Goal: Communication & Community: Answer question/provide support

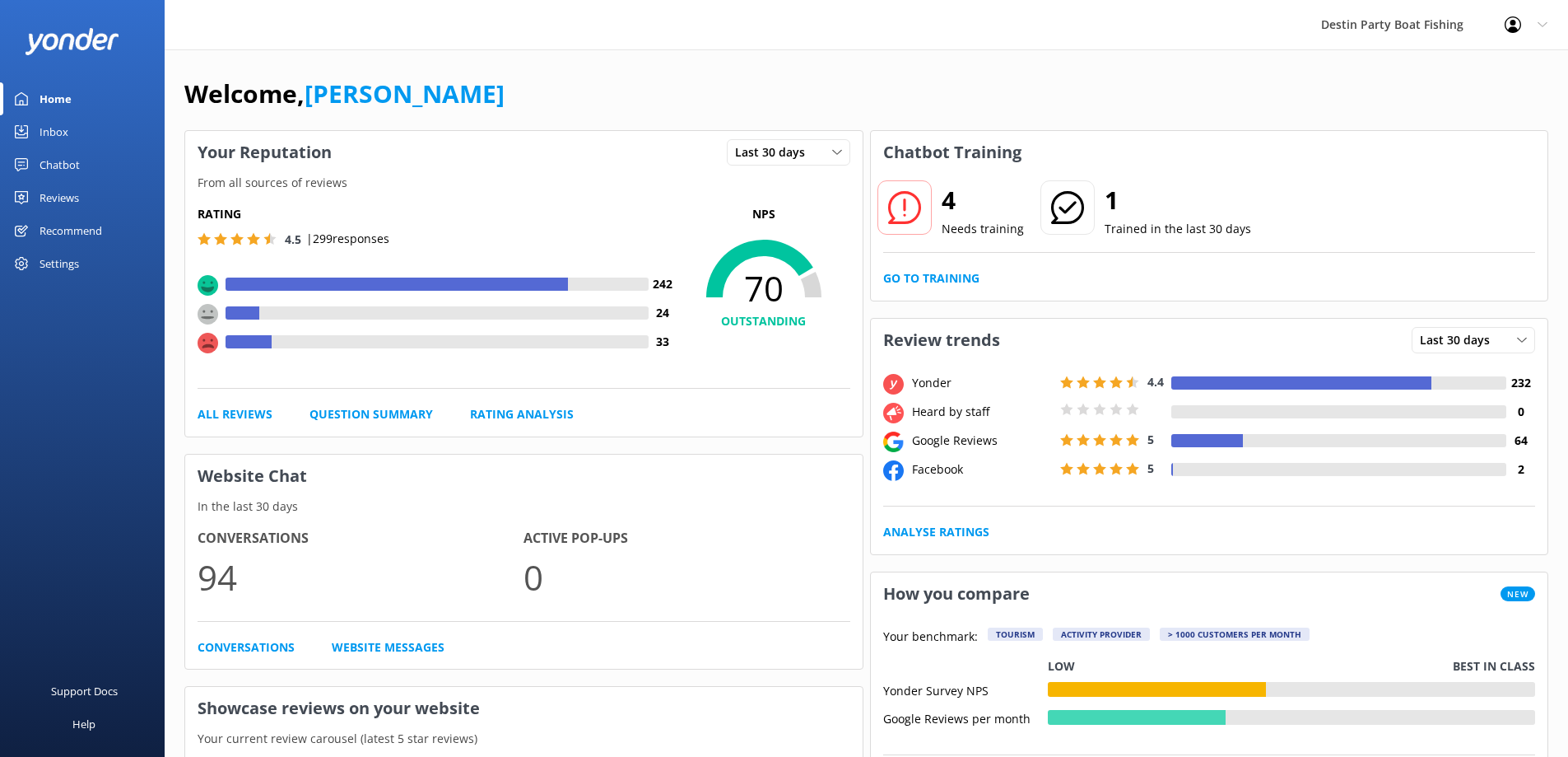
click at [67, 197] on div "Reviews" at bounding box center [59, 198] width 40 height 33
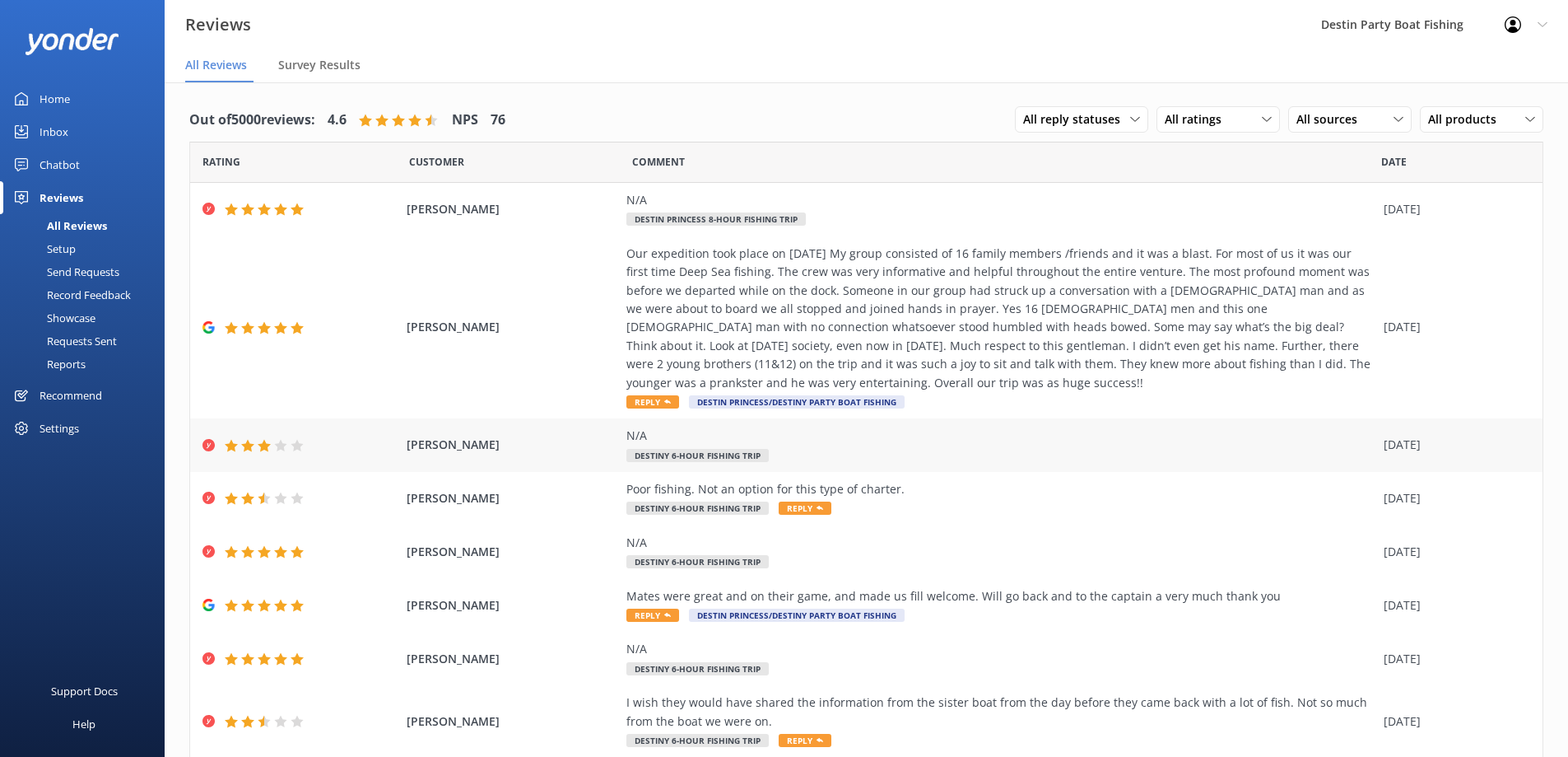
scroll to position [162, 0]
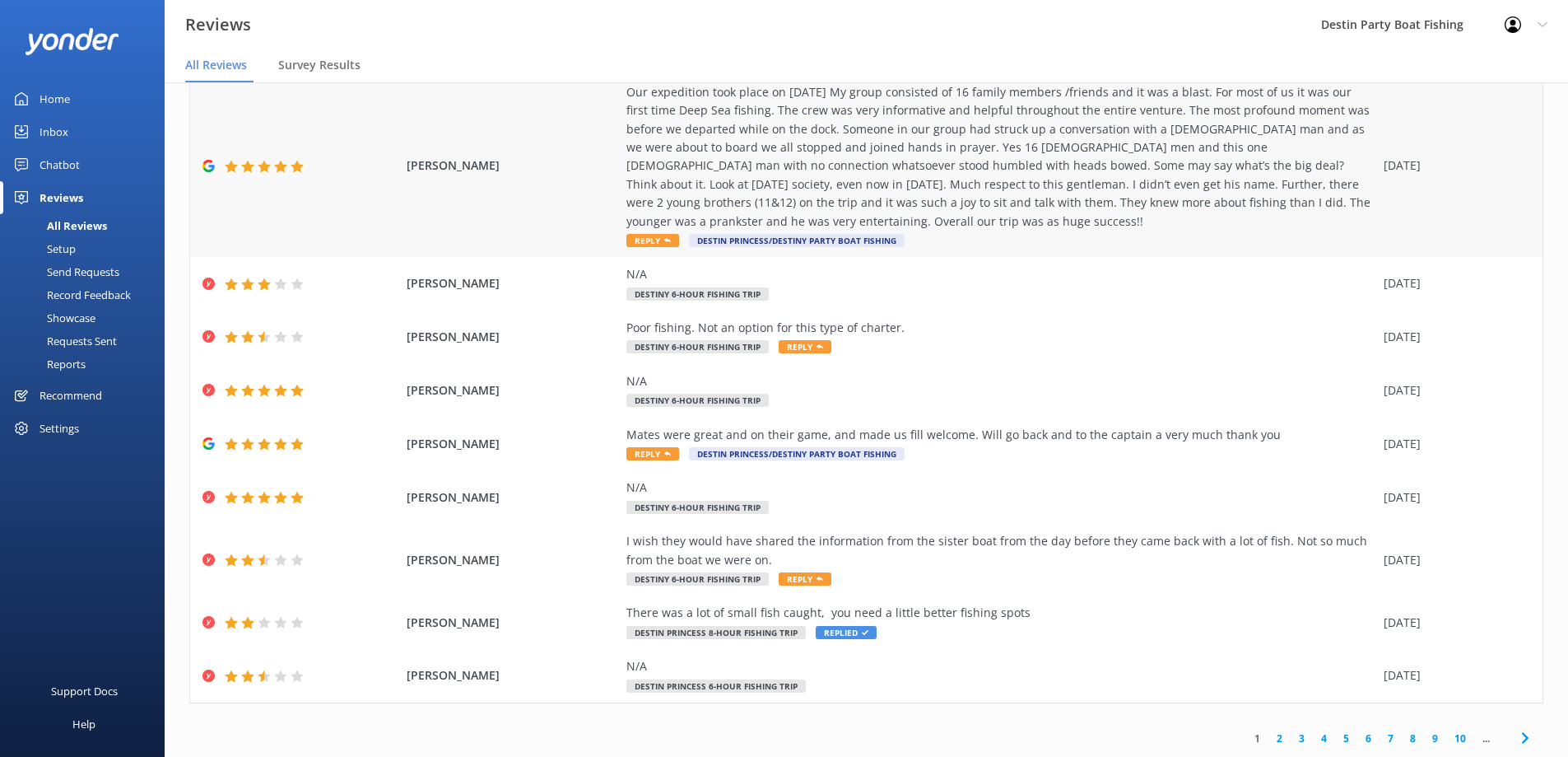
click at [638, 238] on span "Reply" at bounding box center [652, 240] width 52 height 13
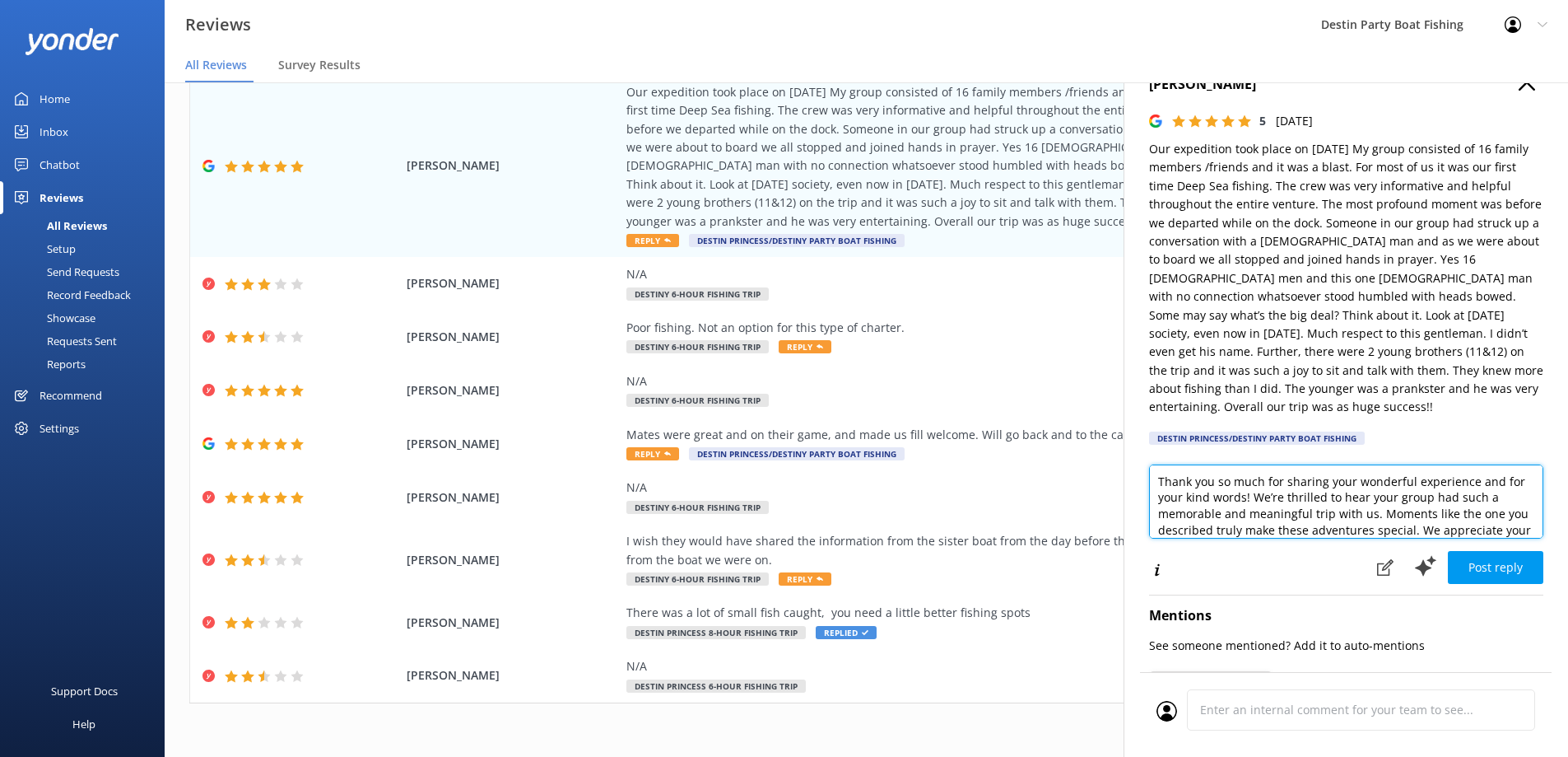
click at [1157, 483] on textarea "Thank you so much for sharing your wonderful experience and for your kind words…" at bounding box center [1346, 502] width 394 height 74
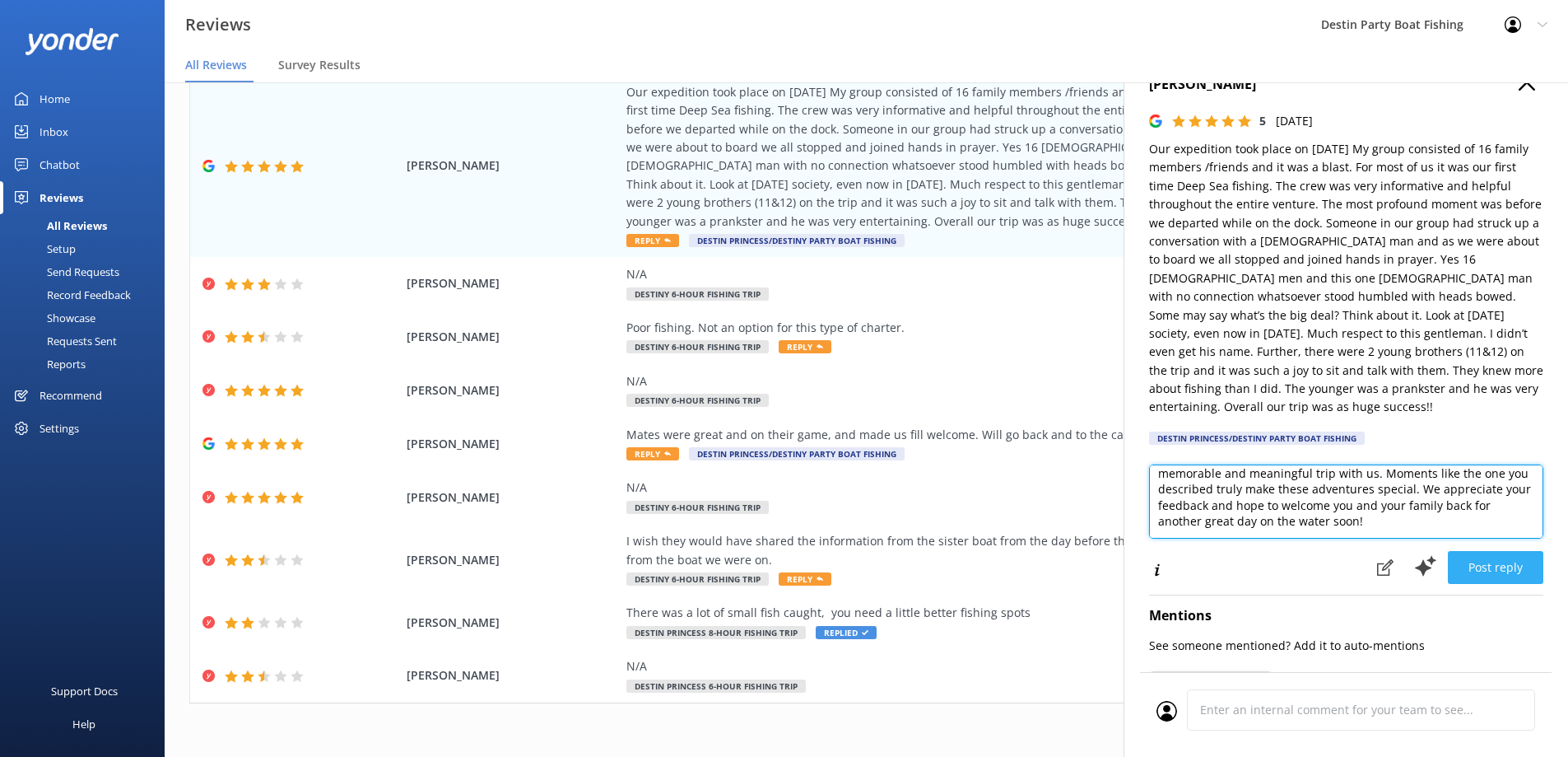
type textarea "[PERSON_NAME], Thank you so much for sharing your wonderful experience and for …"
click at [1473, 570] on button "Post reply" at bounding box center [1495, 567] width 95 height 33
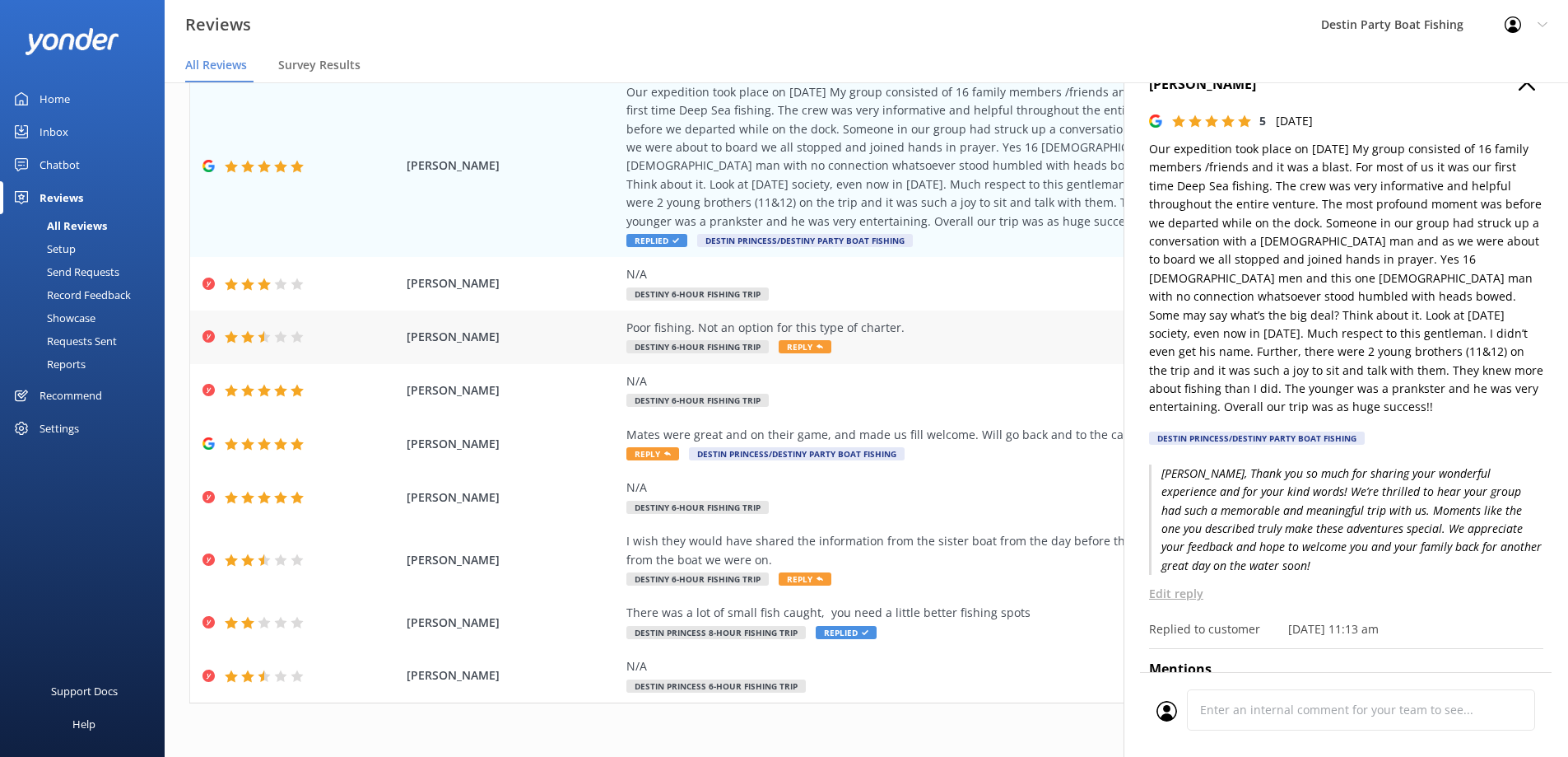
click at [817, 347] on use at bounding box center [820, 346] width 7 height 4
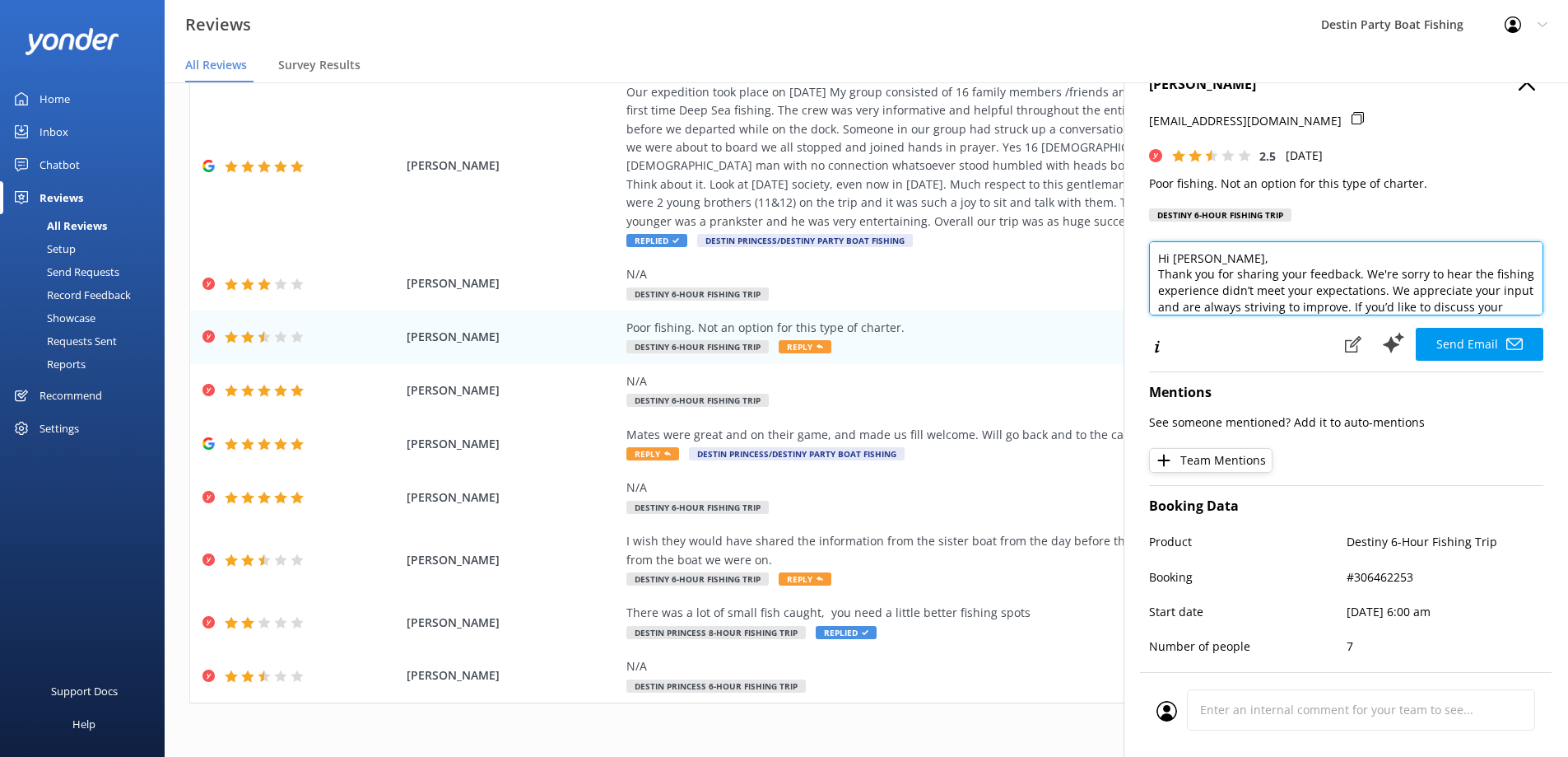
scroll to position [33, 0]
drag, startPoint x: 1401, startPoint y: 271, endPoint x: 1420, endPoint y: 282, distance: 22.0
click at [1420, 282] on textarea "Hi [PERSON_NAME], Thank you for sharing your feedback. We're sorry to hear the …" at bounding box center [1346, 278] width 394 height 74
click at [1407, 280] on textarea "Hi [PERSON_NAME], Thank you for sharing your feedback. We're sorry to hear the …" at bounding box center [1346, 278] width 394 height 74
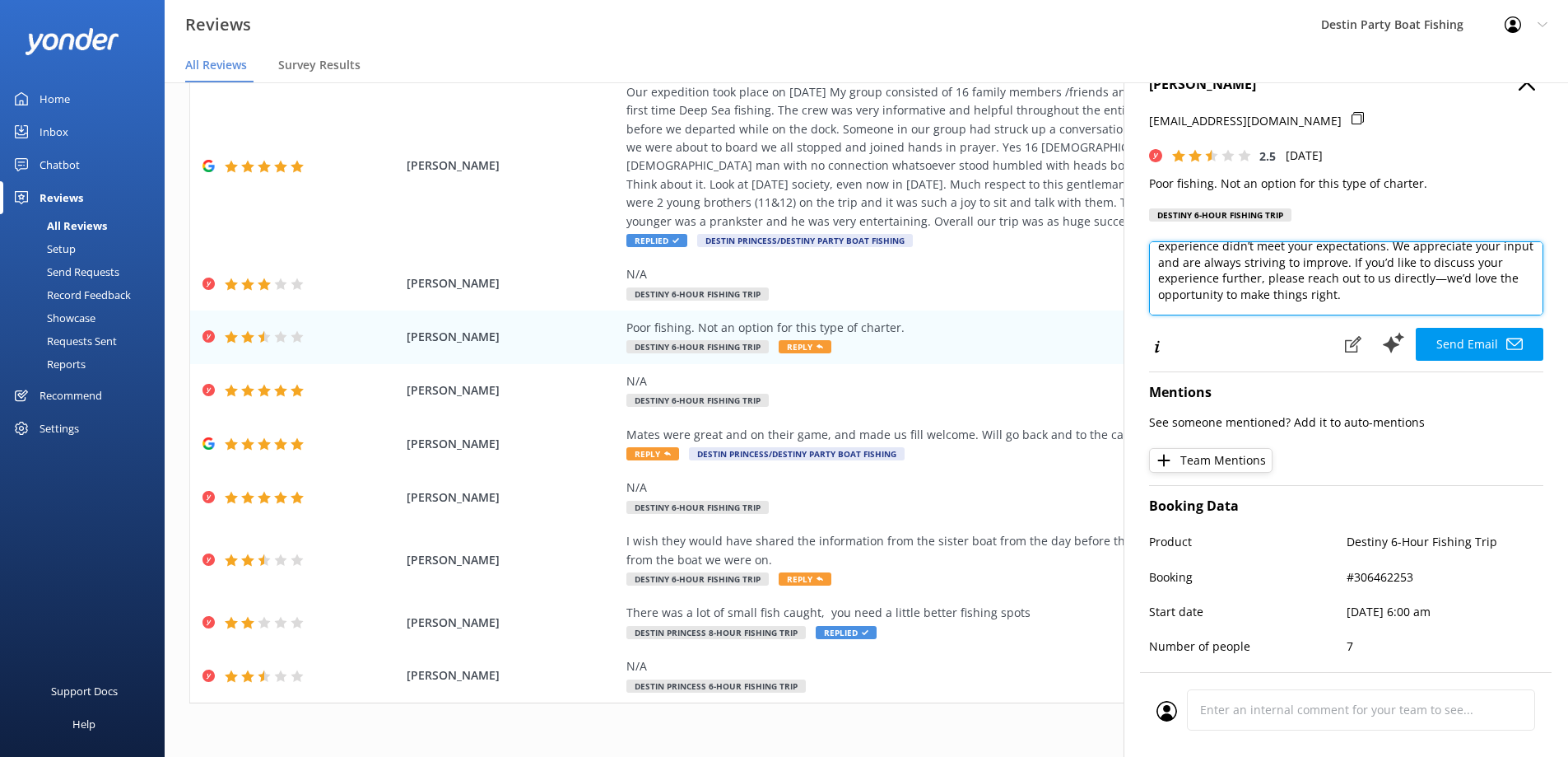
scroll to position [89, 0]
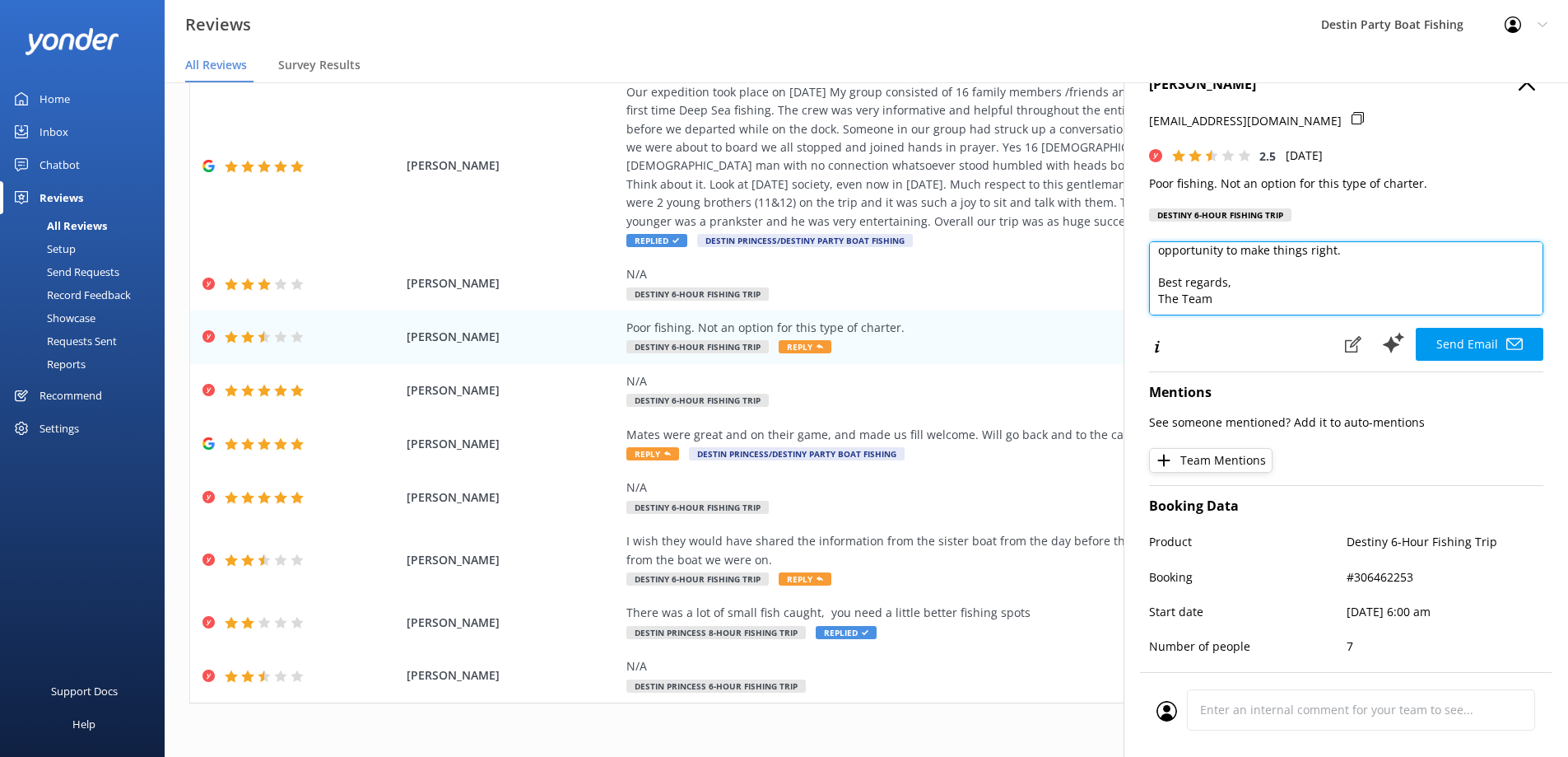
drag, startPoint x: 1407, startPoint y: 275, endPoint x: 1437, endPoint y: 272, distance: 30.1
click at [1437, 272] on textarea "Hi [PERSON_NAME], Thank you for sharing your feedback. We're sorry to hear the …" at bounding box center [1346, 278] width 394 height 74
type textarea "Hi [PERSON_NAME], Thank you for sharing your feedback. We're sorry to hear the …"
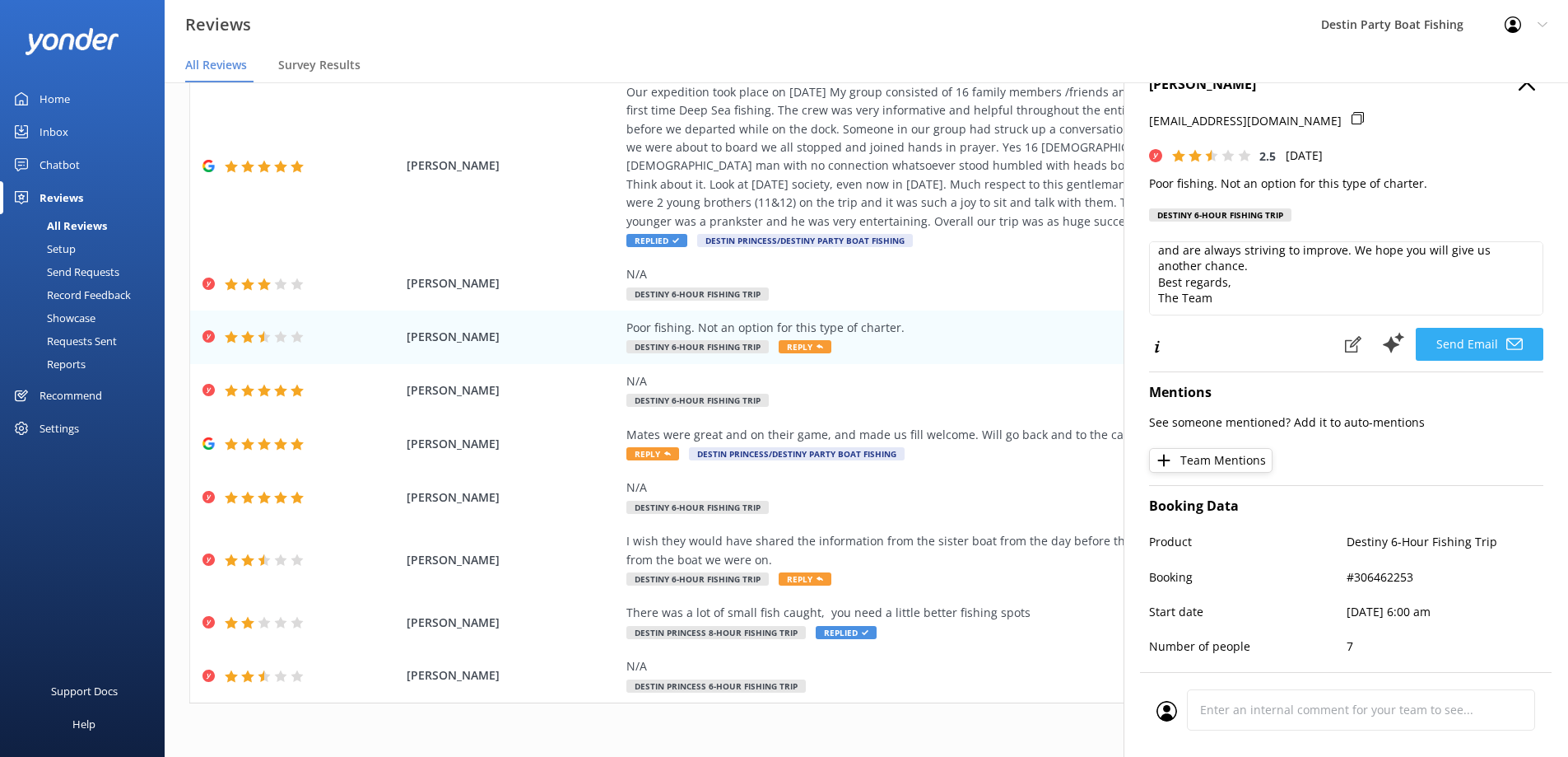
click at [1439, 345] on button "Send Email" at bounding box center [1480, 344] width 128 height 33
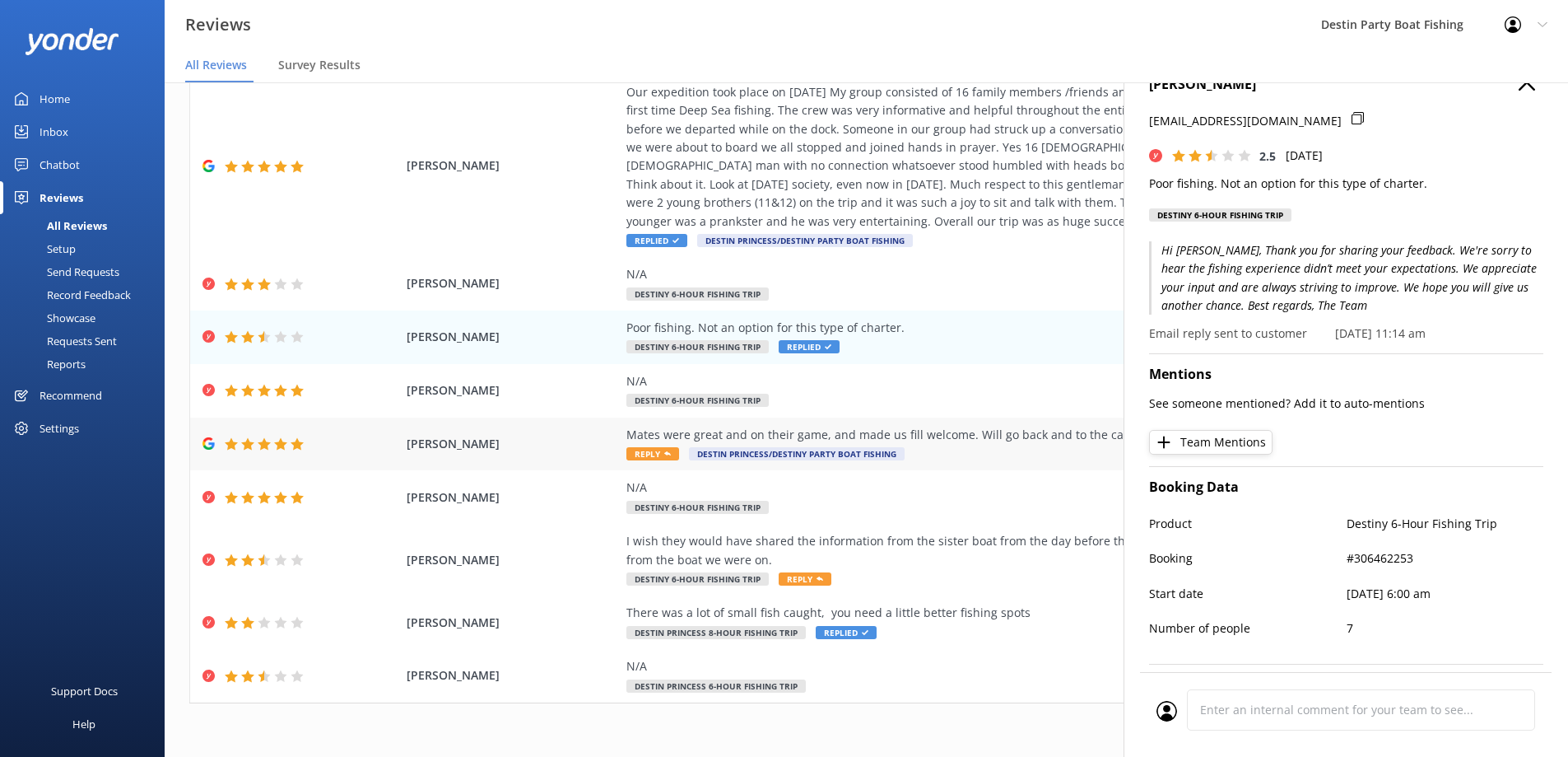
click at [664, 455] on icon at bounding box center [667, 454] width 7 height 7
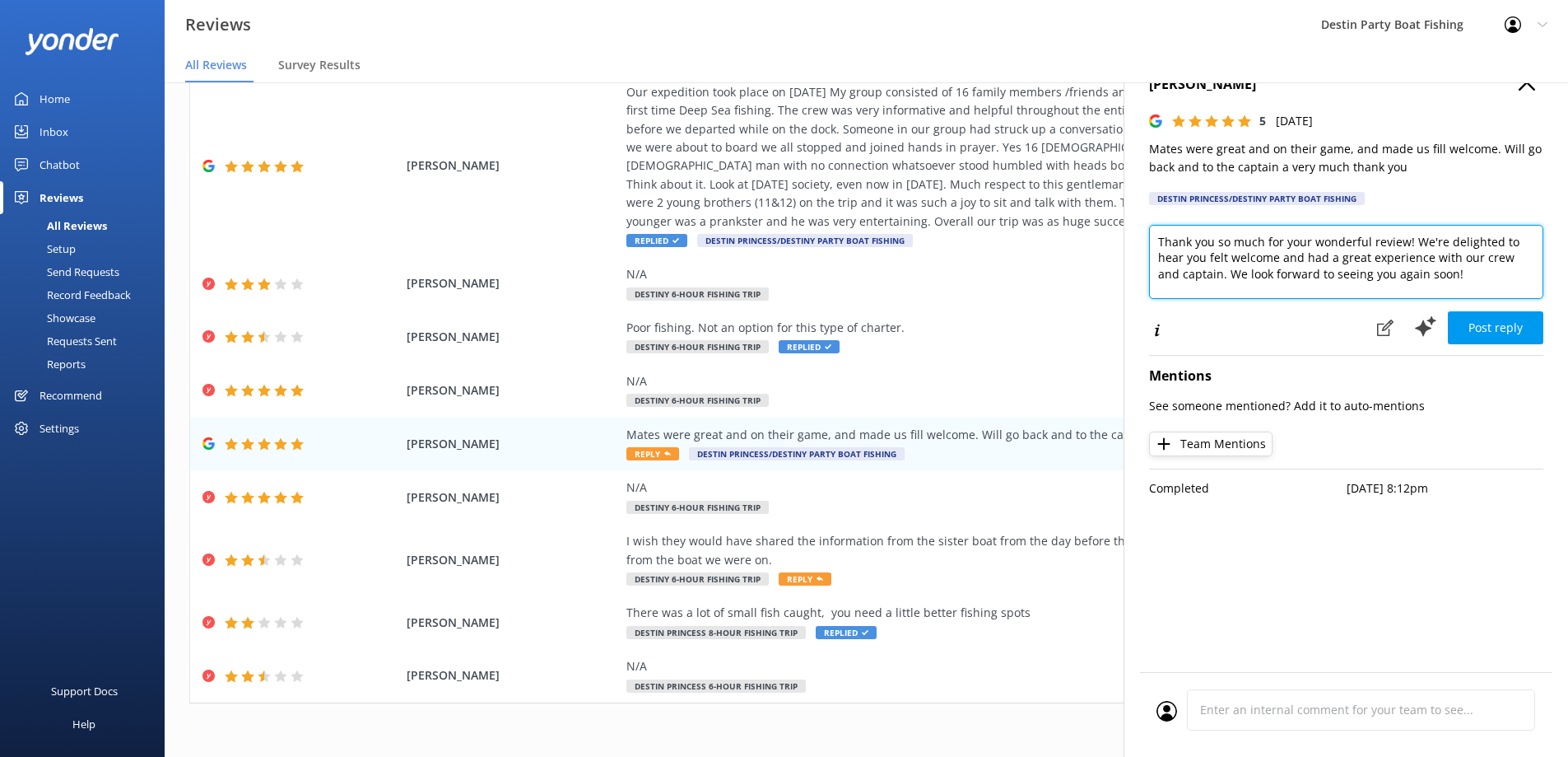
click at [1152, 239] on textarea "Thank you so much for your wonderful review! We're delighted to hear you felt w…" at bounding box center [1346, 262] width 394 height 74
type textarea "[PERSON_NAME], Thank you so much for your wonderful review! We're delighted to …"
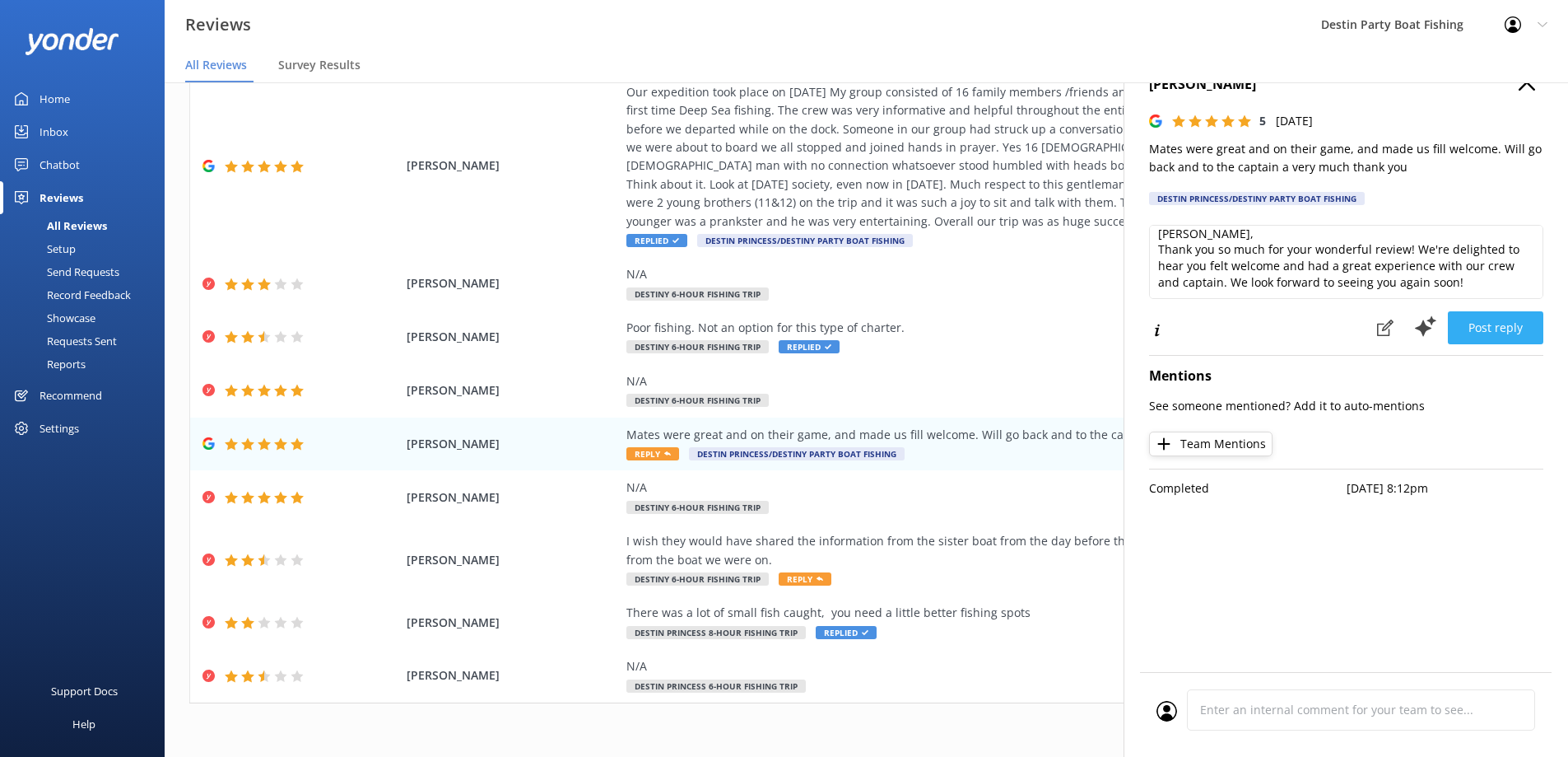
click at [1473, 325] on button "Post reply" at bounding box center [1495, 327] width 95 height 33
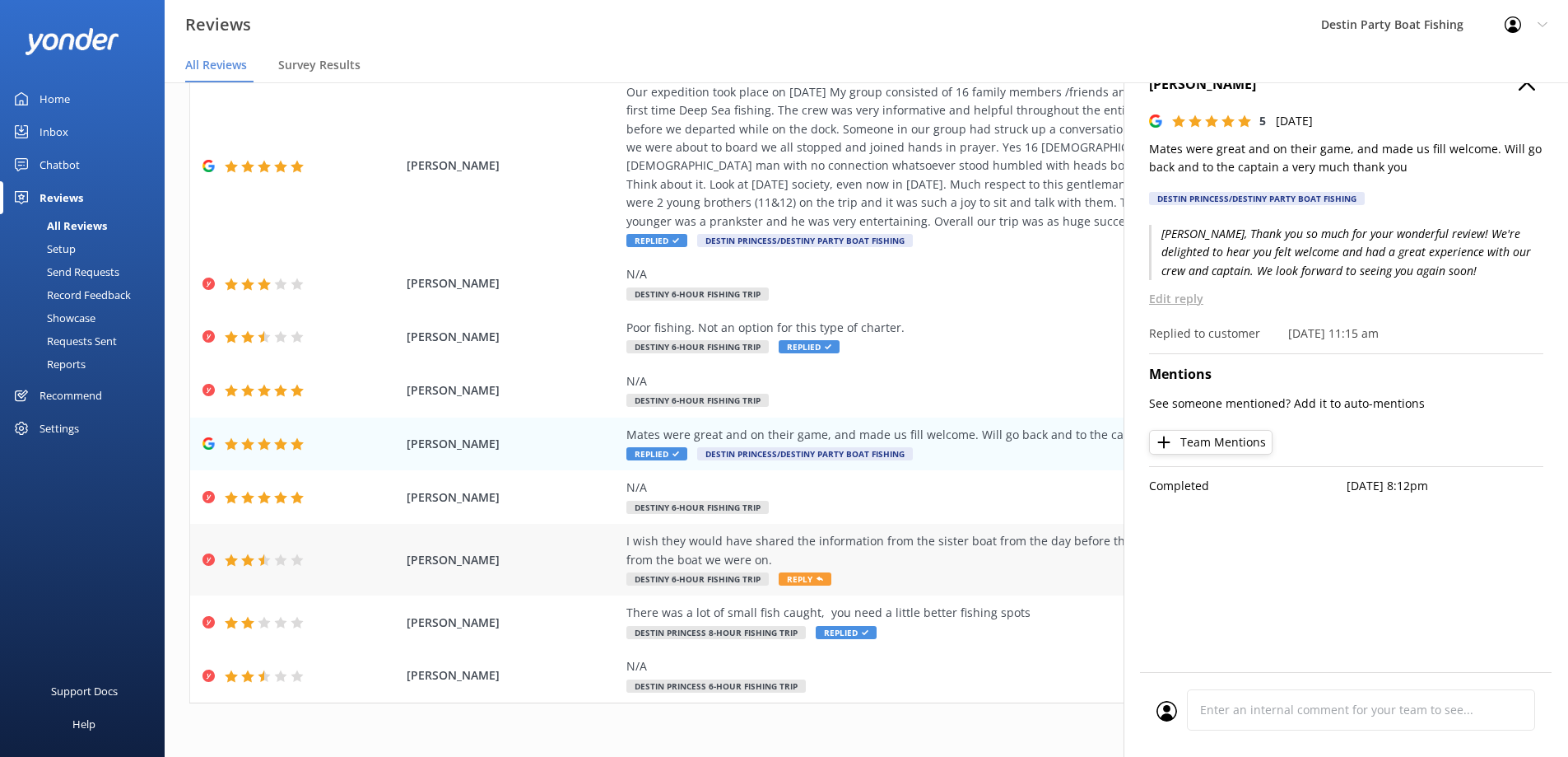
click at [812, 569] on div "I wish they would have shared the information from the sister boat from the day…" at bounding box center [1000, 559] width 749 height 55
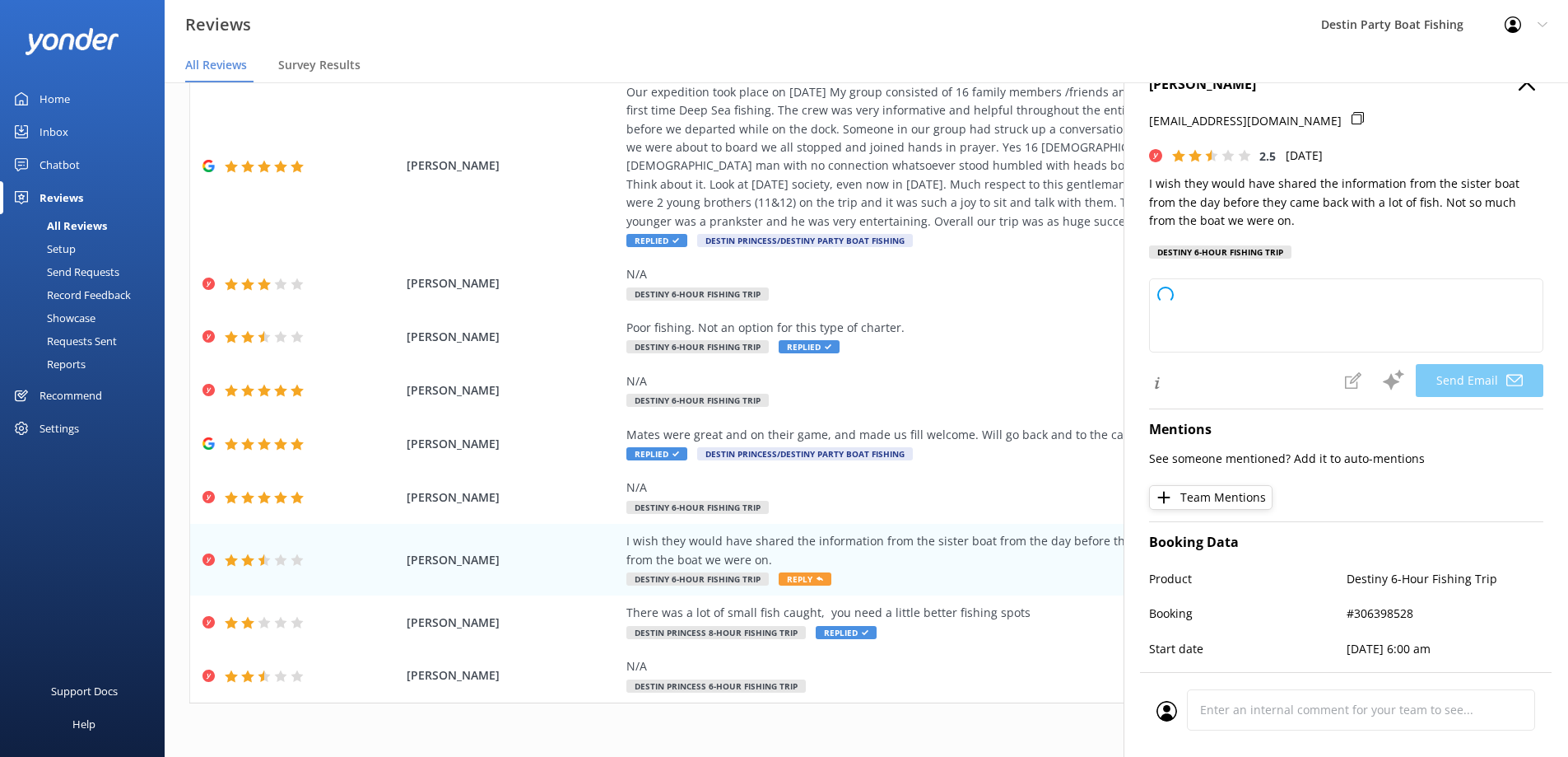
type textarea "Hi [PERSON_NAME], thank you for your feedback. We’re sorry to hear you were dis…"
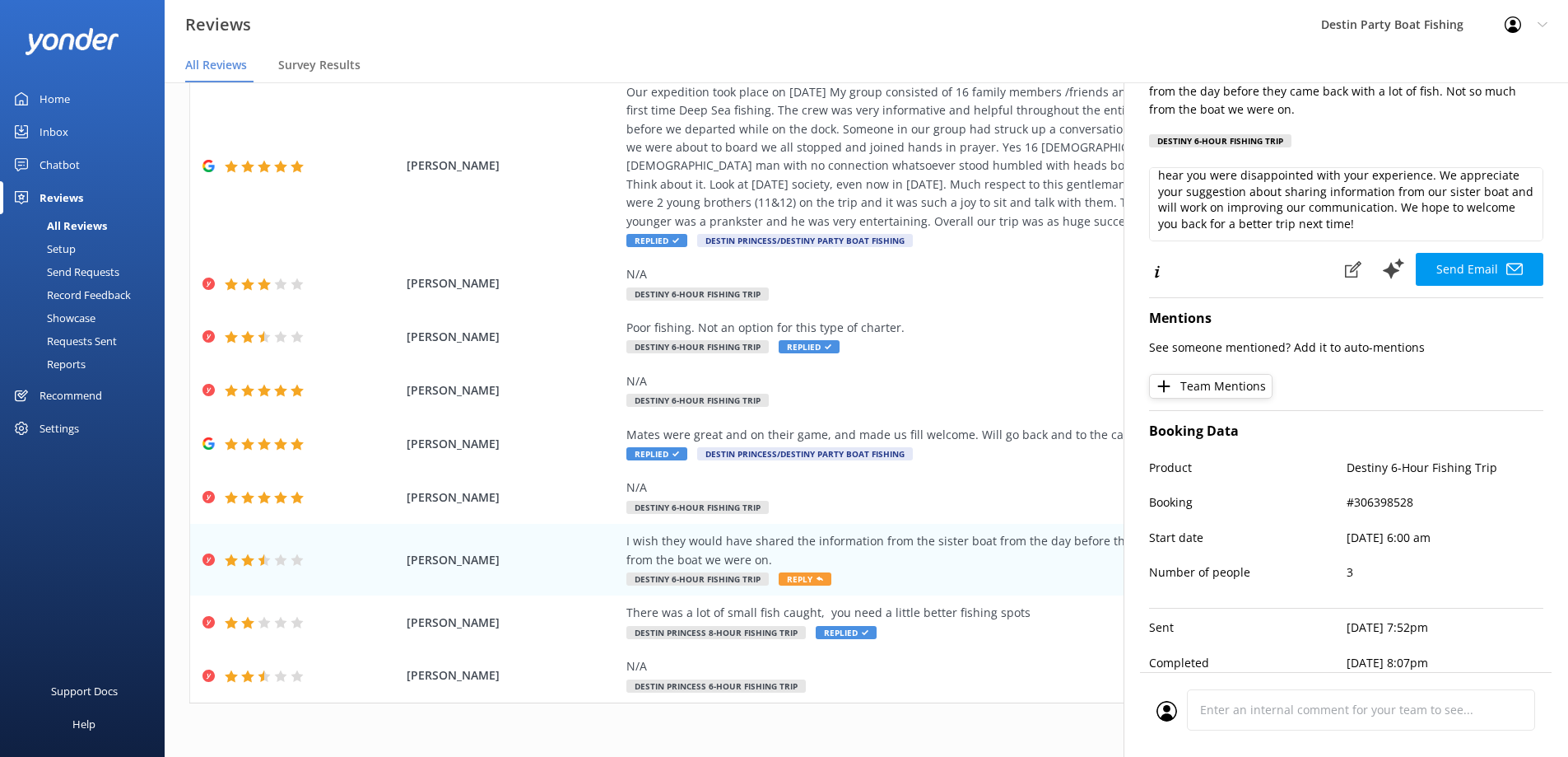
scroll to position [164, 0]
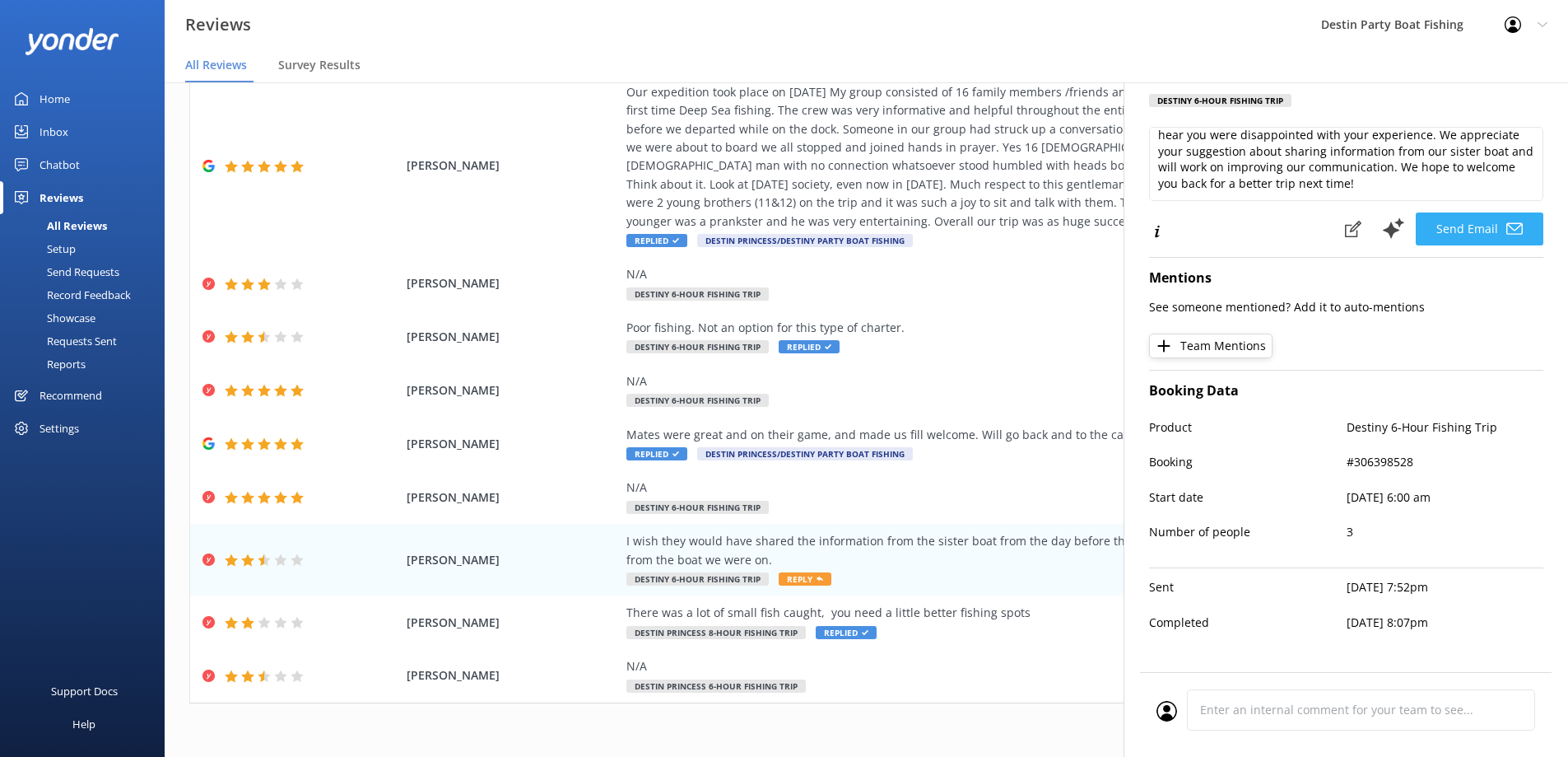
click at [1441, 227] on button "Send Email" at bounding box center [1480, 229] width 128 height 33
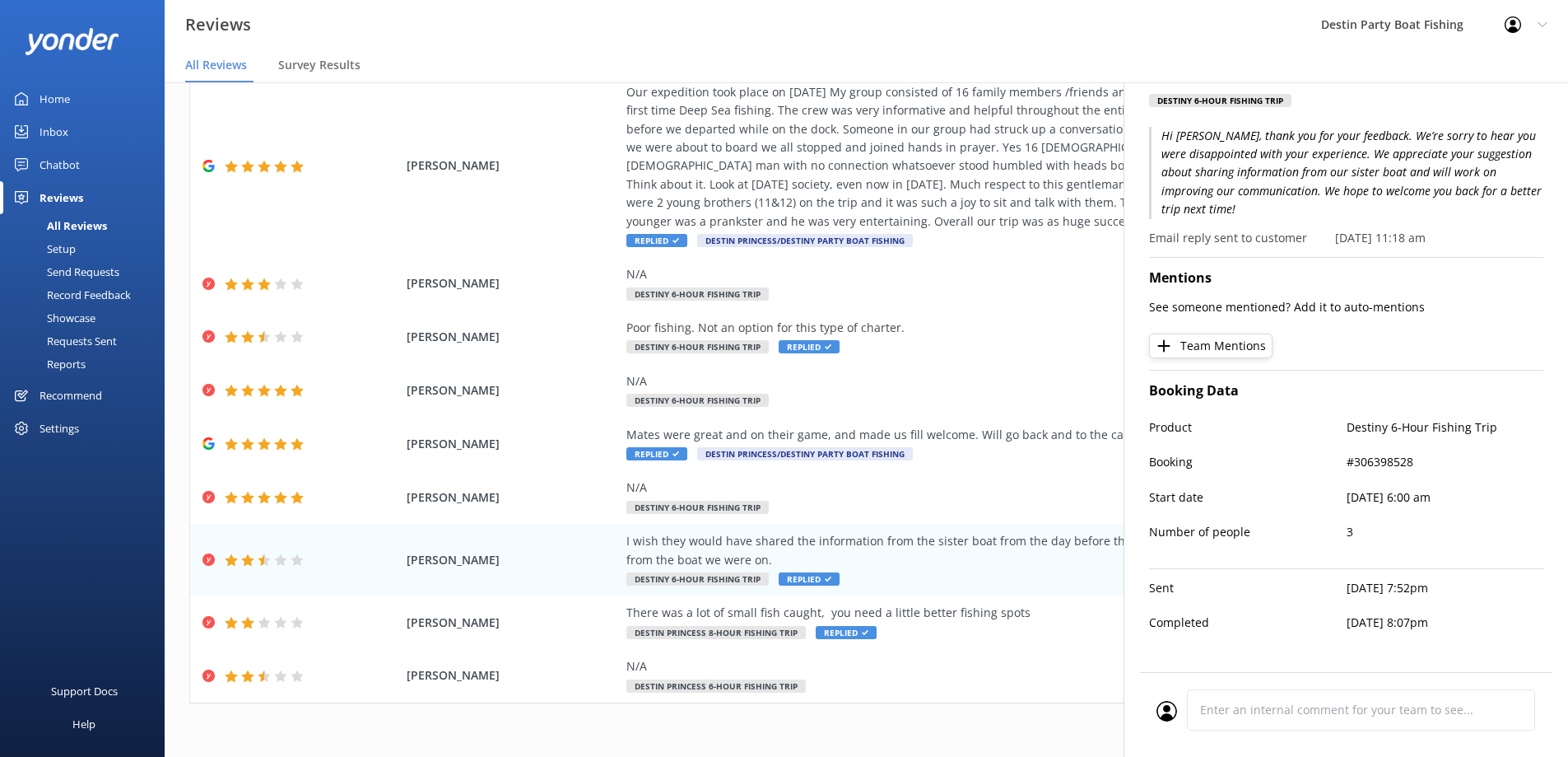
scroll to position [0, 0]
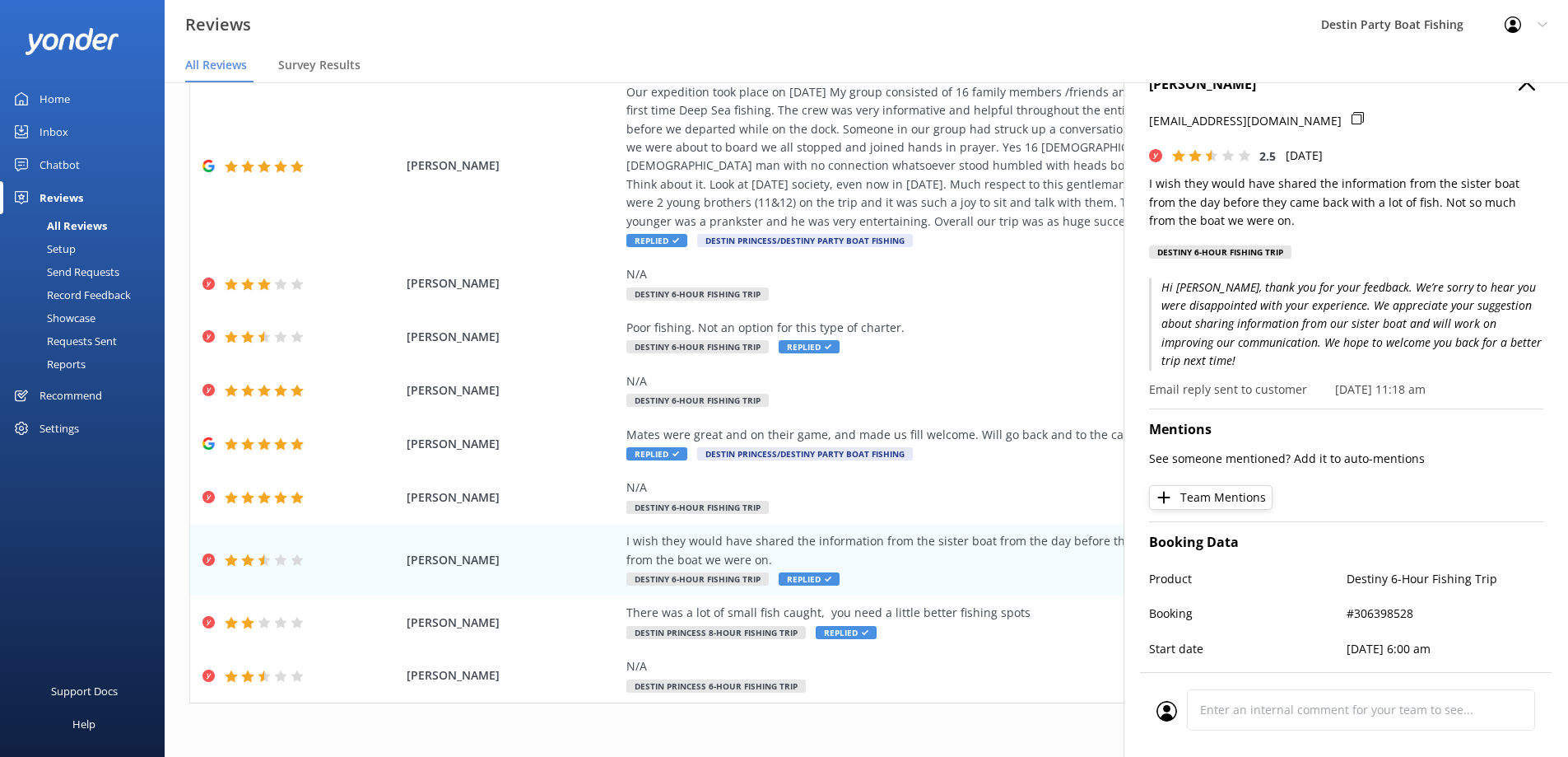
click at [1519, 88] on use "button" at bounding box center [1526, 82] width 16 height 16
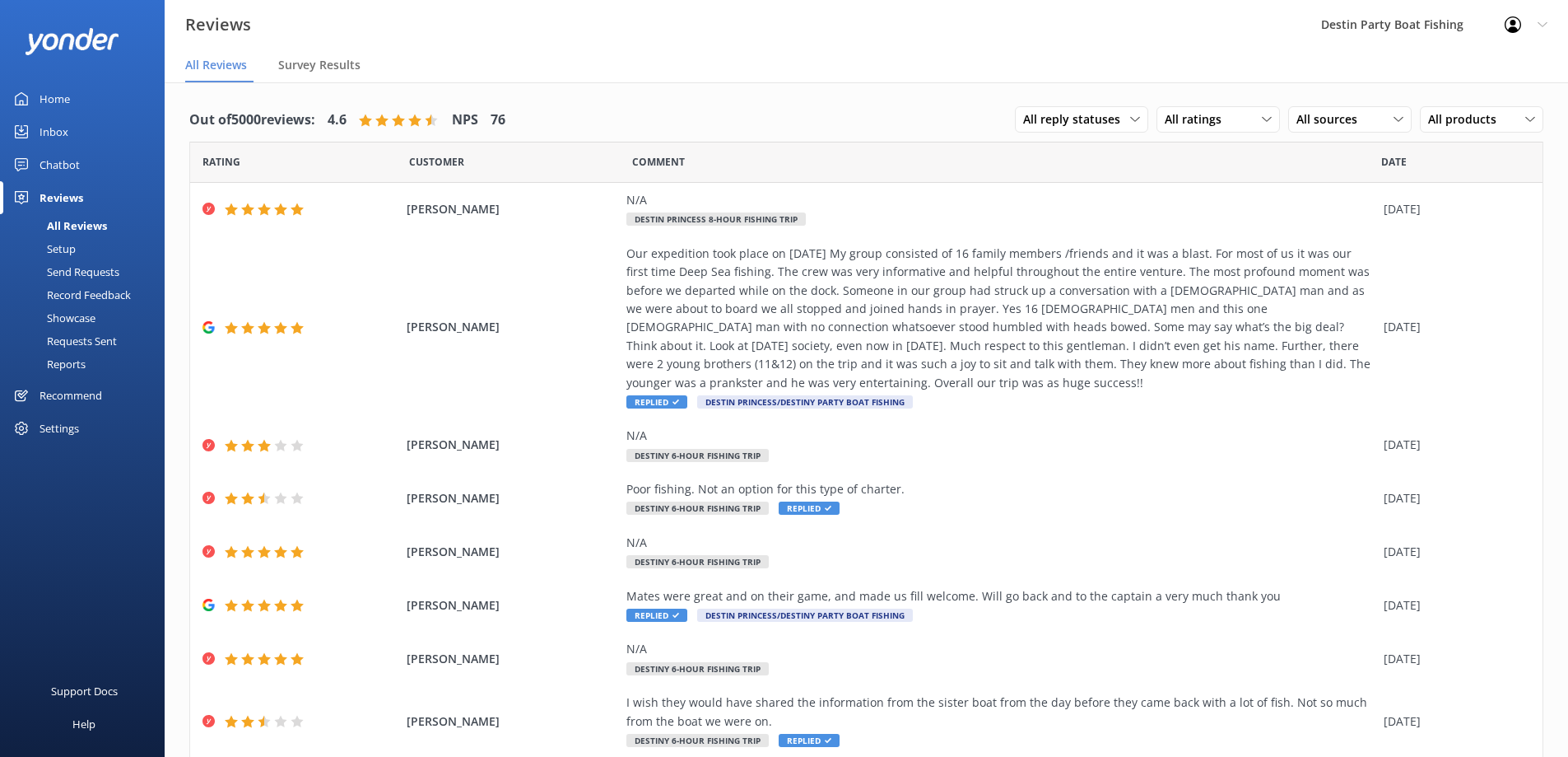
click at [56, 122] on div "Inbox" at bounding box center [54, 131] width 29 height 33
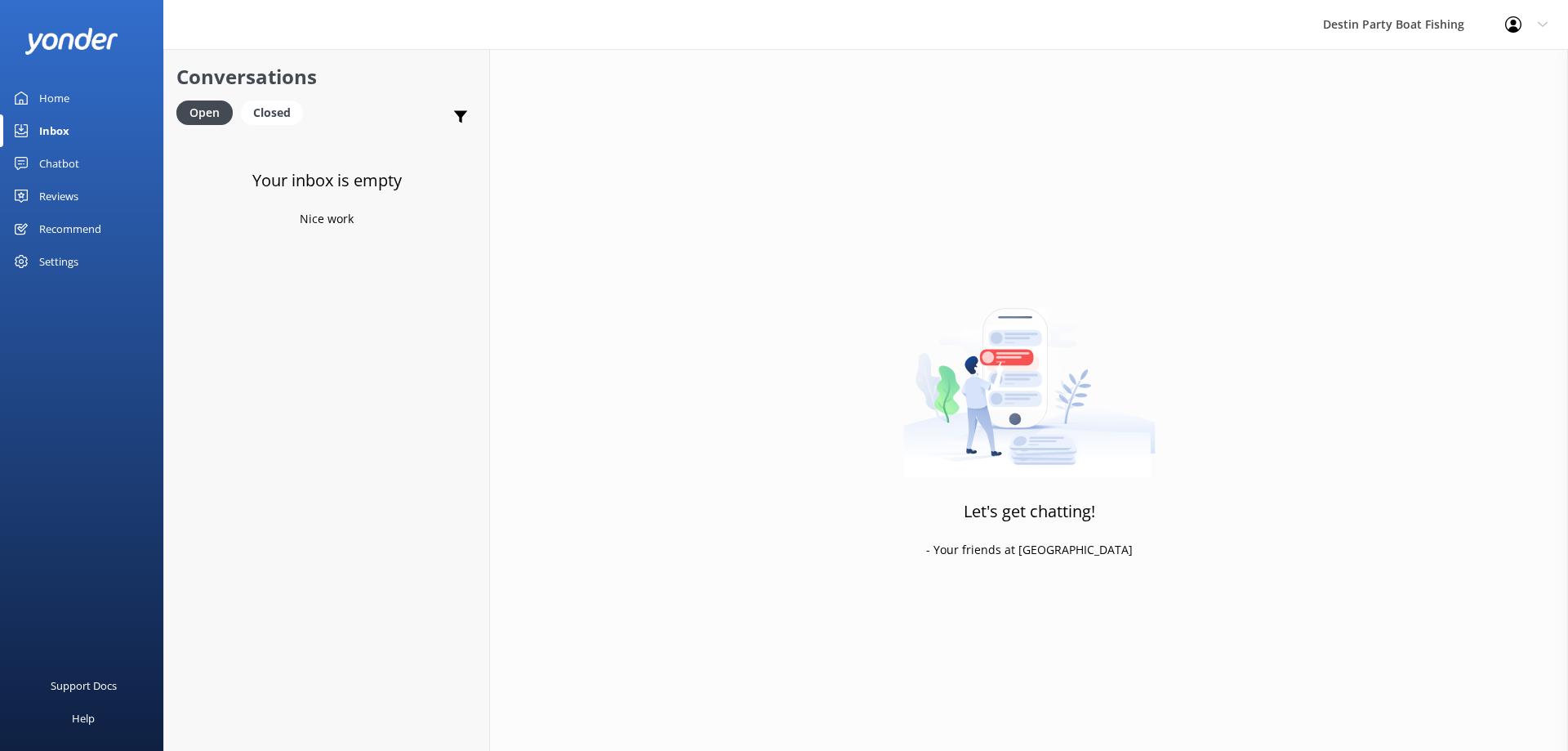
click at [57, 195] on div "Reviews" at bounding box center [59, 196] width 39 height 32
